Goal: Task Accomplishment & Management: Manage account settings

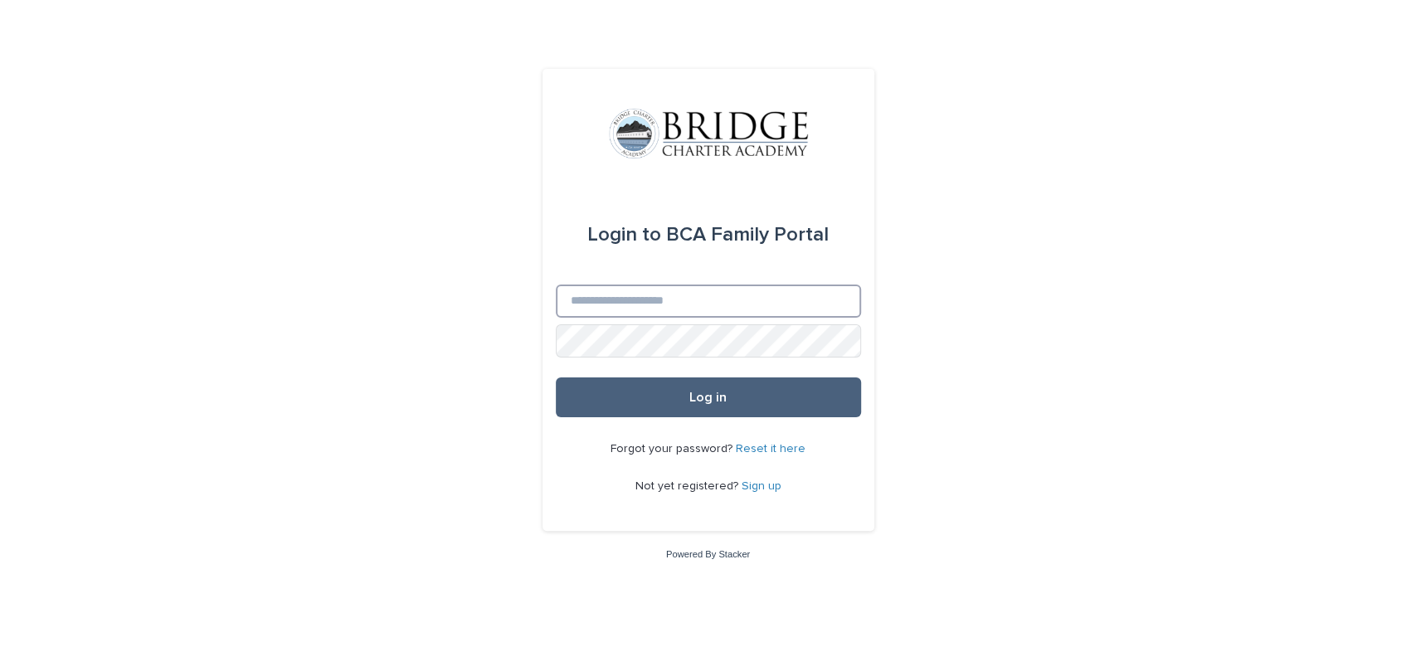
type input "**********"
click at [606, 395] on button "Log in" at bounding box center [708, 397] width 305 height 40
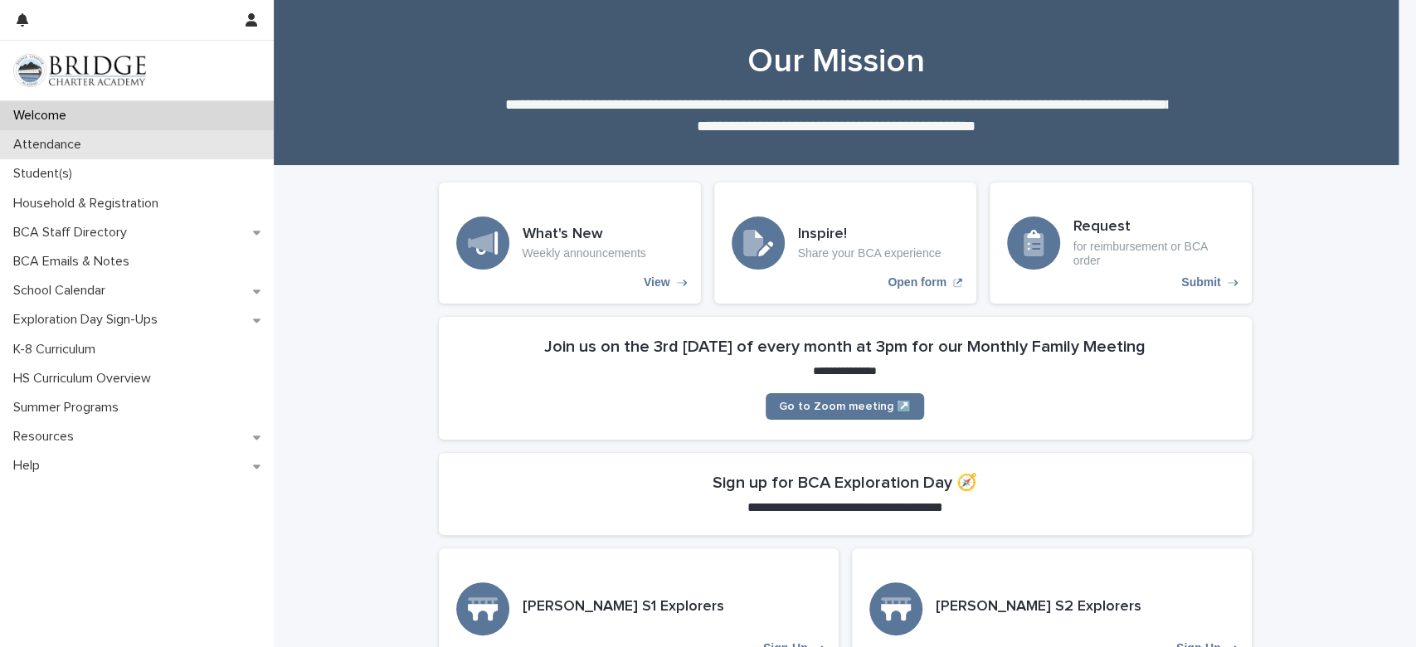
click at [53, 149] on p "Attendance" at bounding box center [51, 145] width 88 height 16
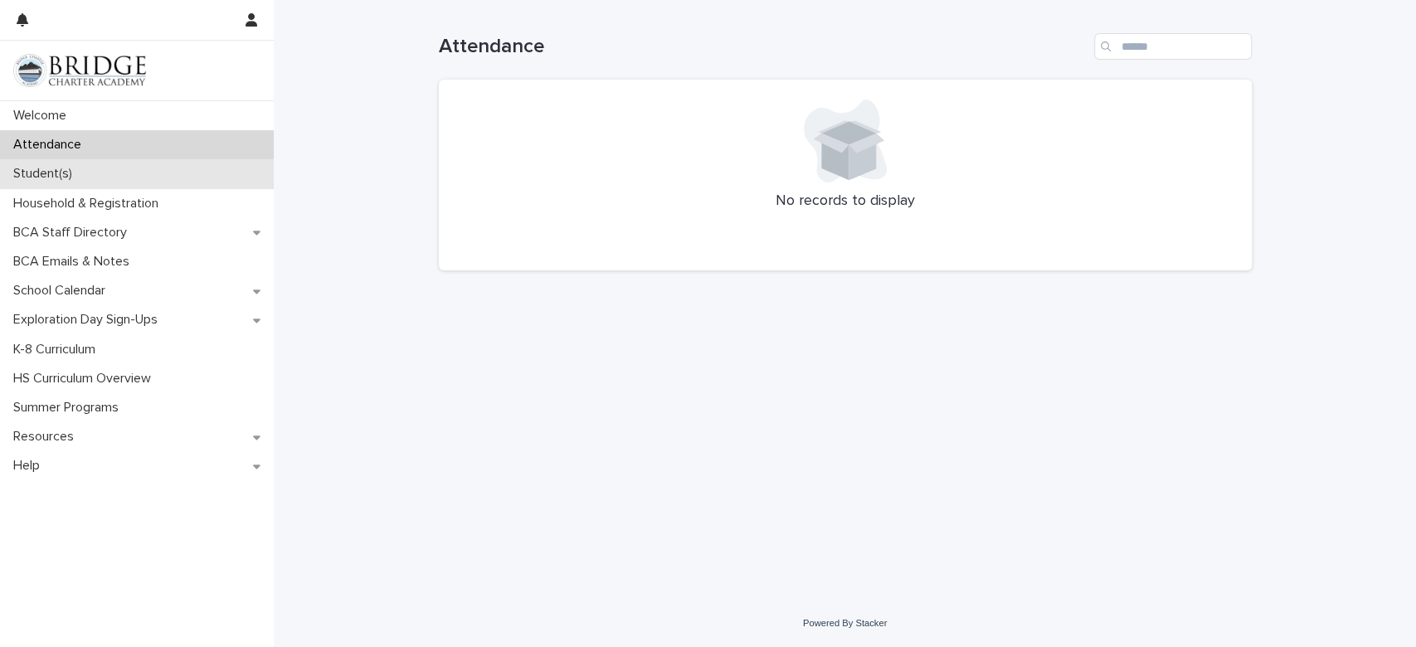
click at [45, 172] on p "Student(s)" at bounding box center [46, 174] width 79 height 16
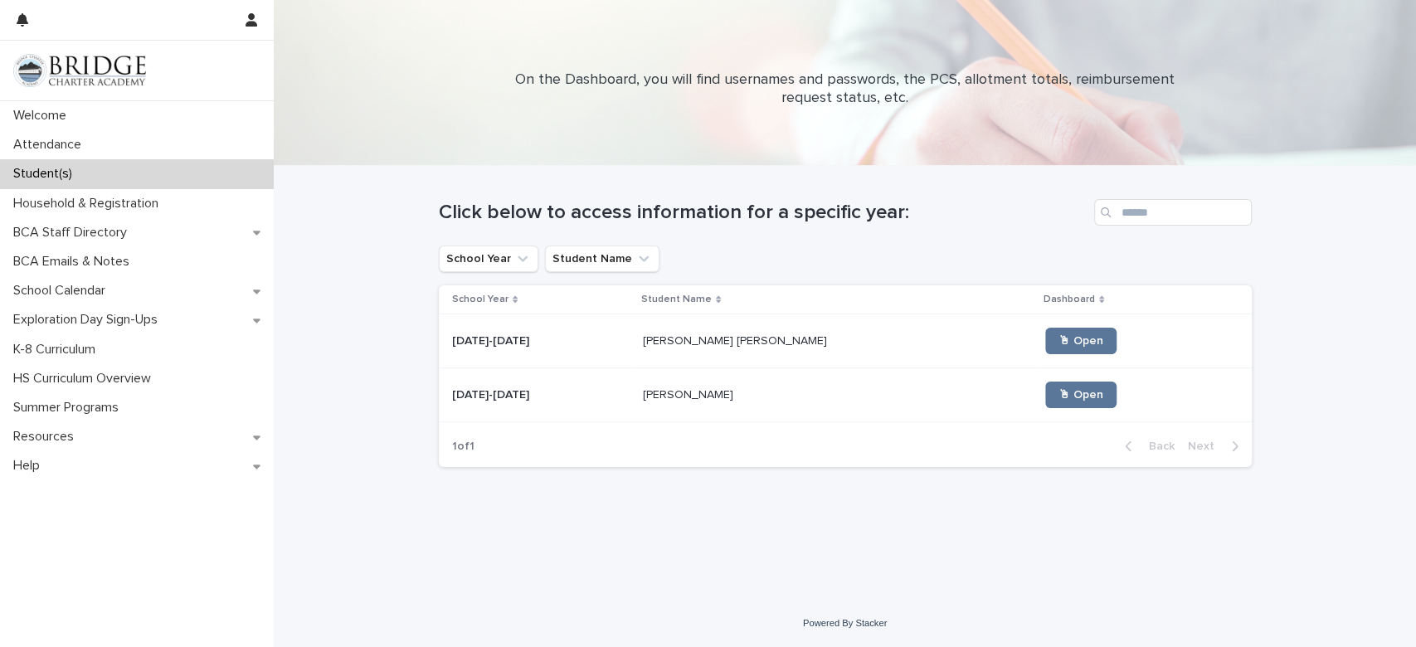
click at [724, 342] on p "[PERSON_NAME] [PERSON_NAME]" at bounding box center [736, 339] width 187 height 17
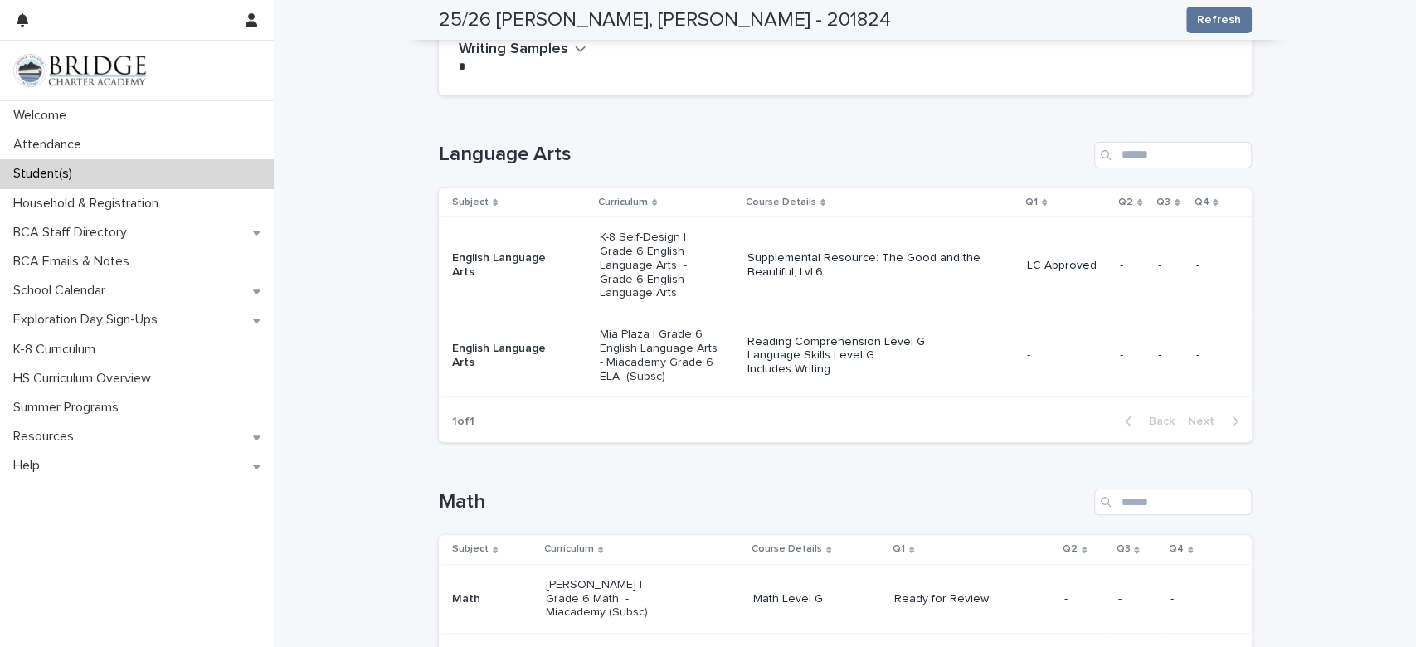
scroll to position [219, 0]
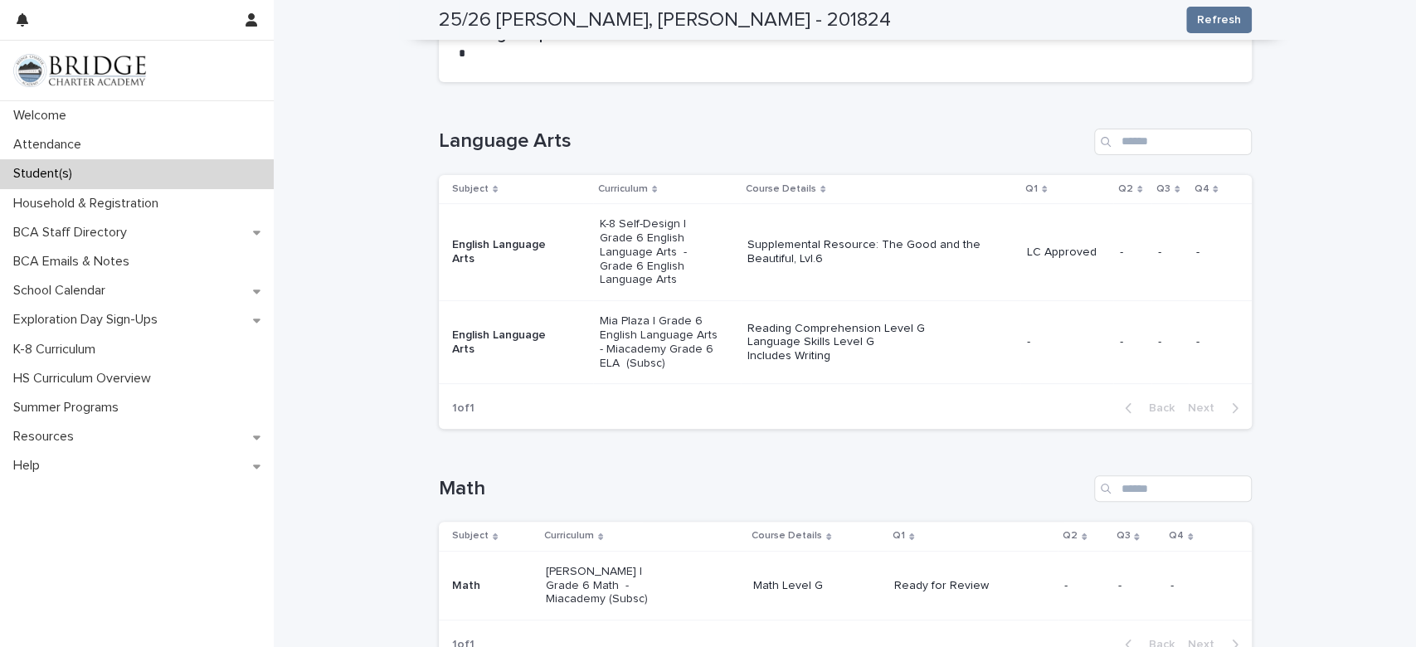
click at [862, 332] on p "Reading Comprehension Level G Language Skills Level G Includes Writing" at bounding box center [865, 342] width 237 height 41
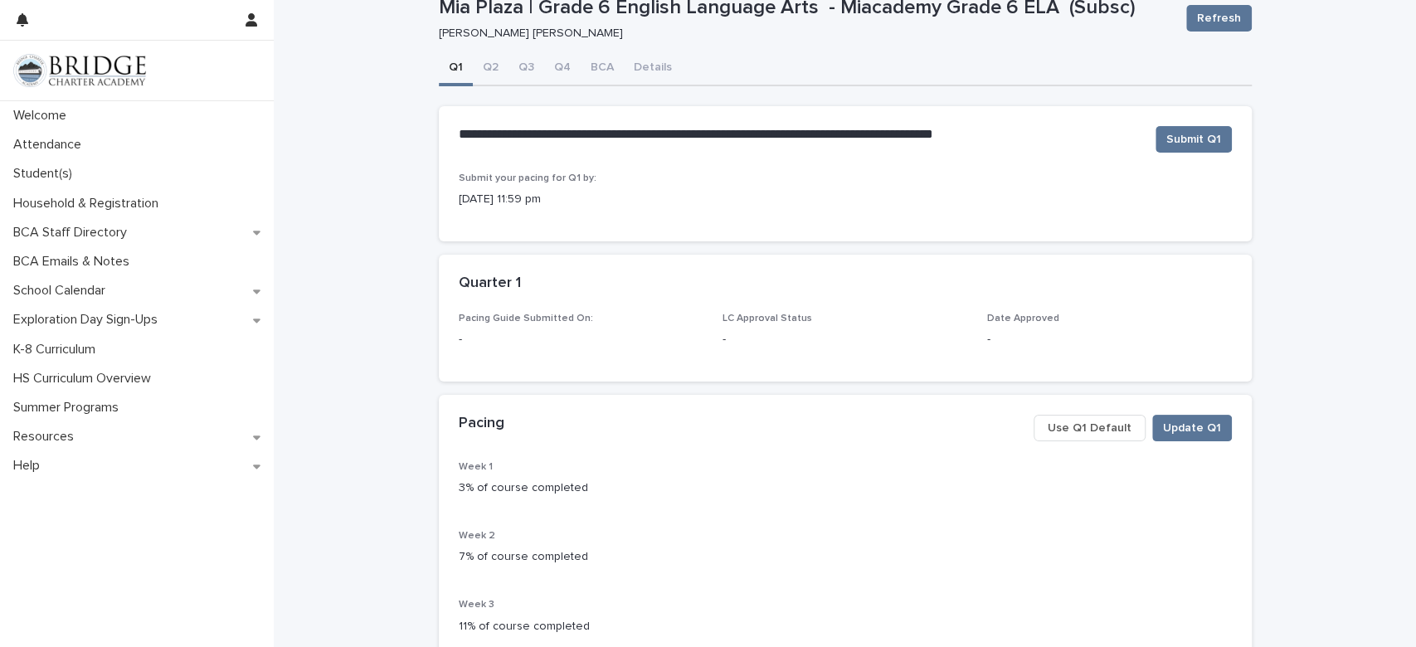
scroll to position [49, 0]
click at [488, 53] on button "Q2" at bounding box center [491, 69] width 36 height 35
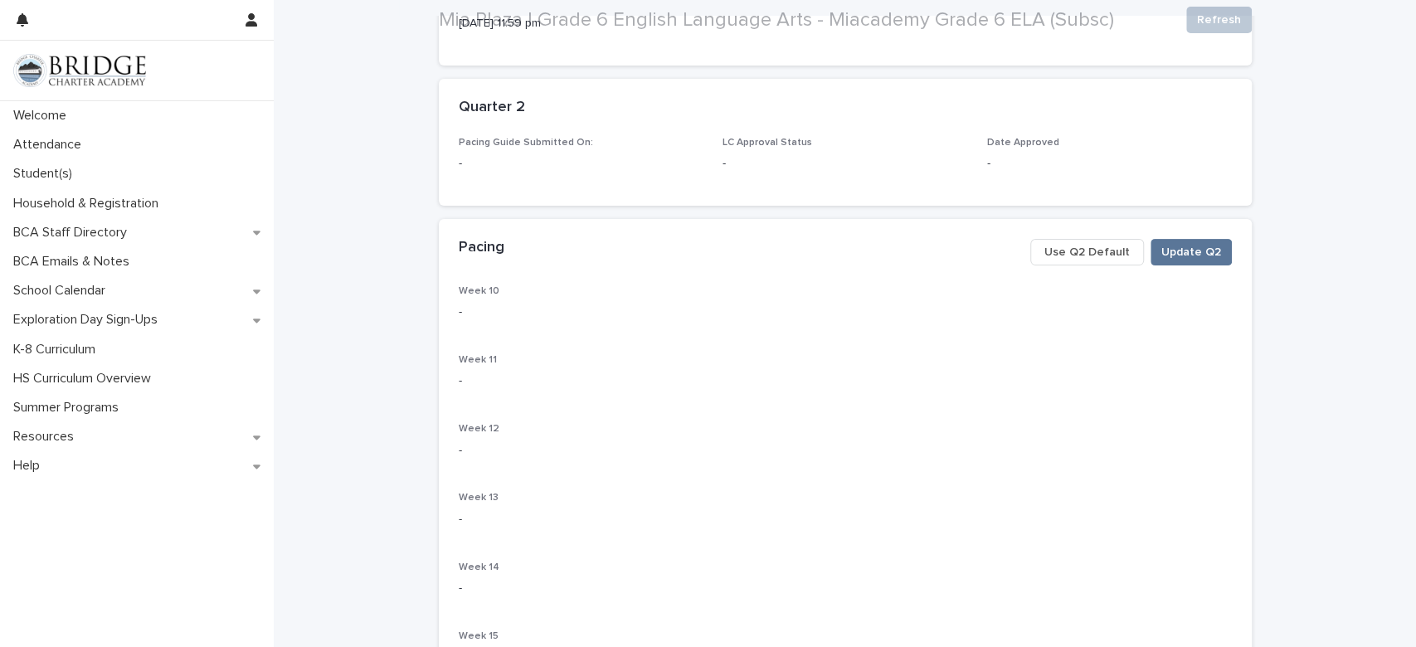
scroll to position [245, 0]
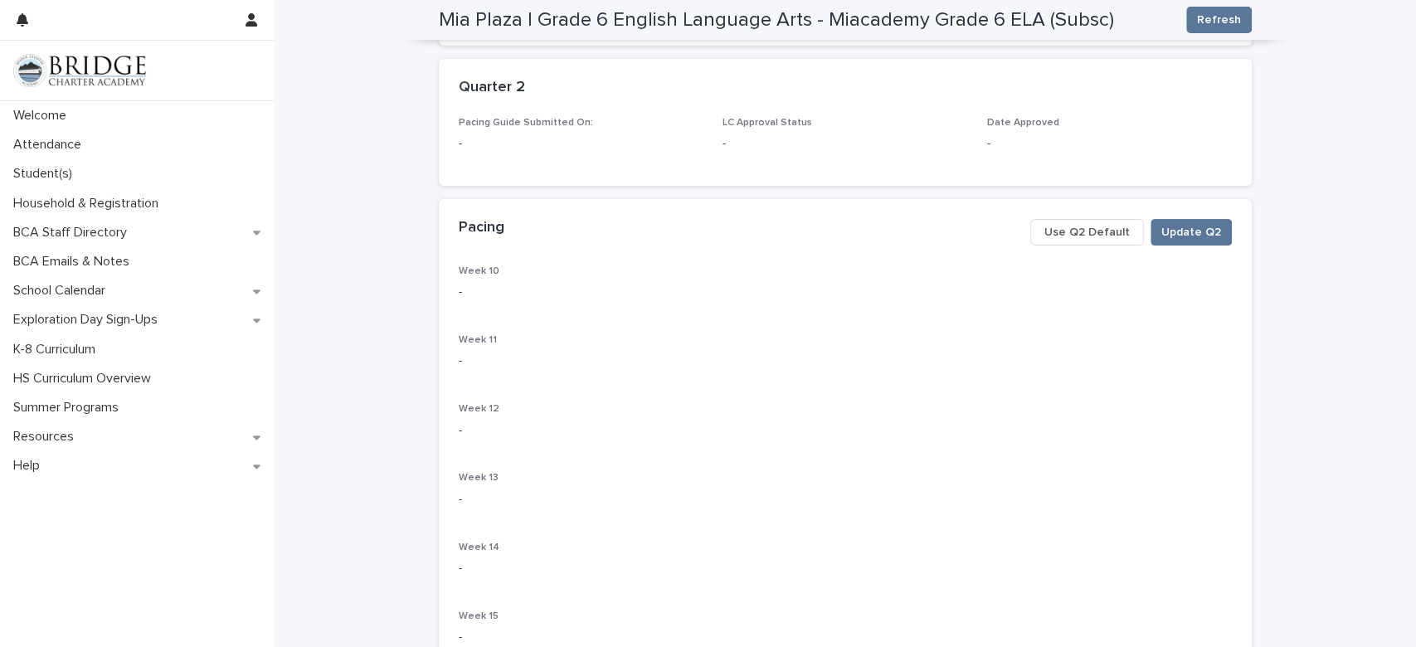
click at [1088, 231] on span "Use Q2 Default" at bounding box center [1086, 232] width 85 height 17
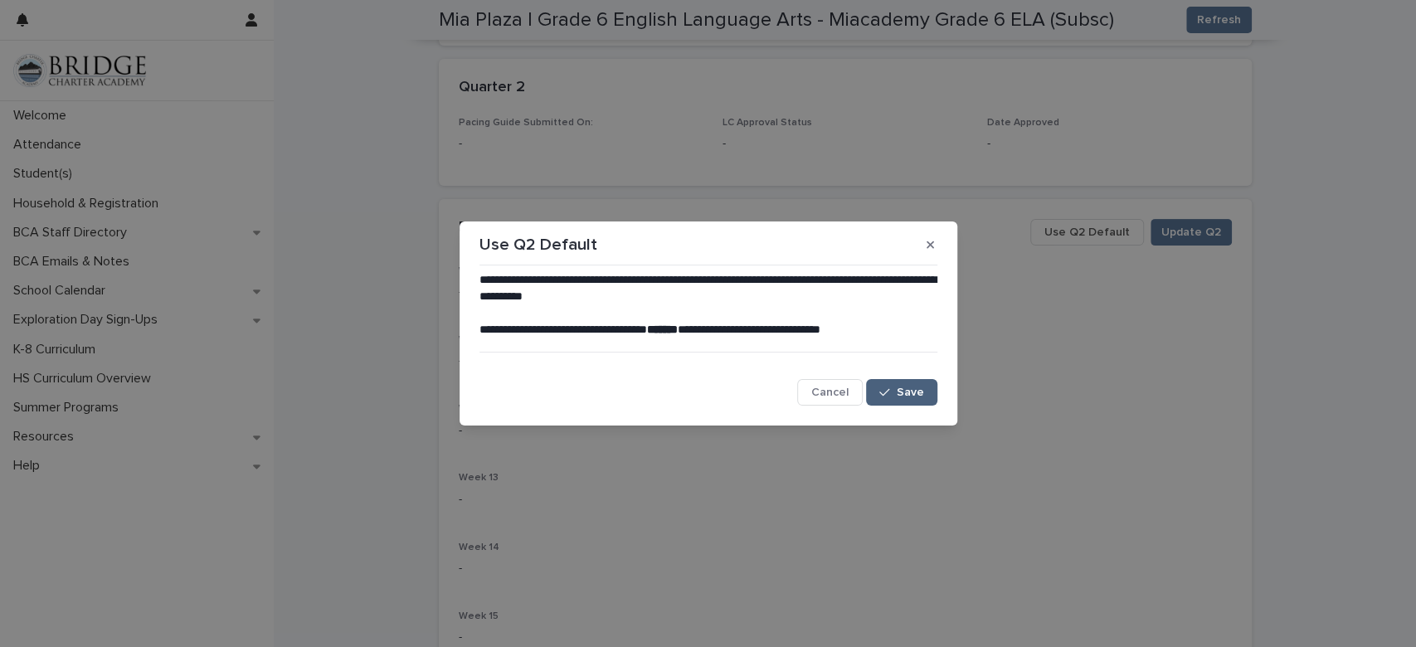
click at [911, 387] on span "Save" at bounding box center [909, 392] width 27 height 12
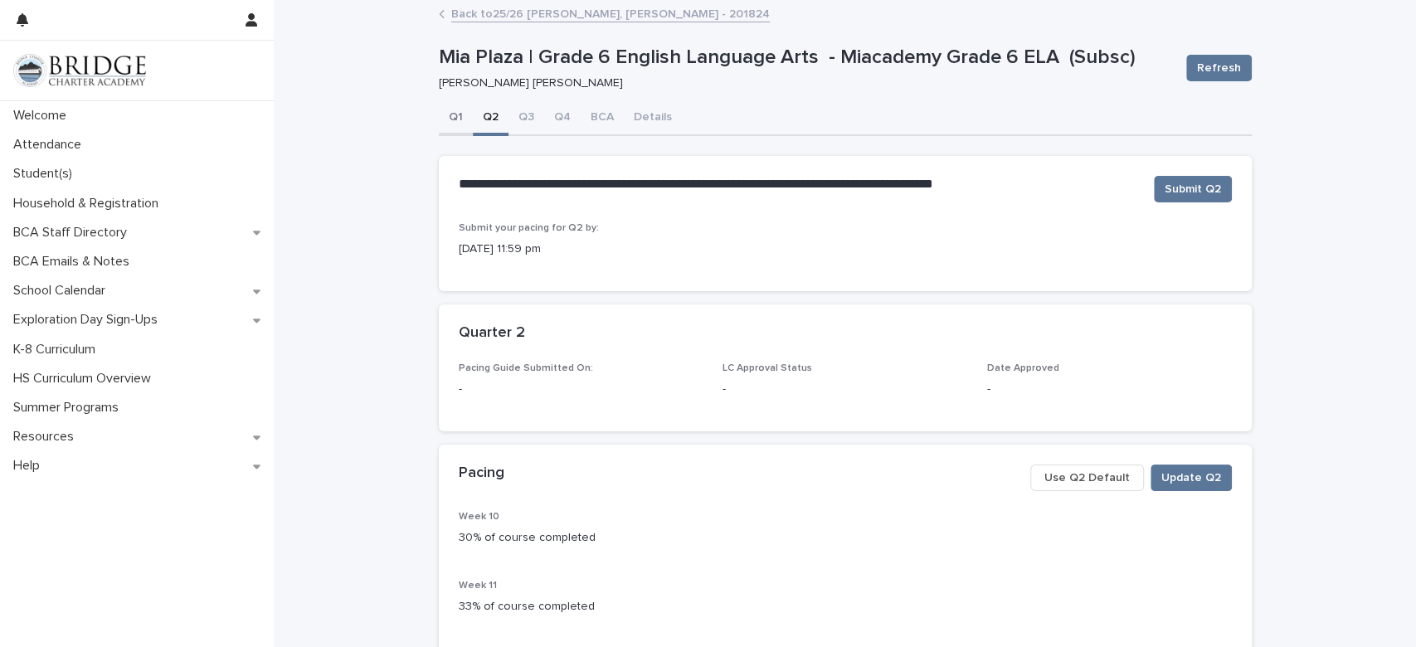
click at [439, 115] on button "Q1" at bounding box center [456, 118] width 34 height 35
